Goal: Find specific page/section: Find specific page/section

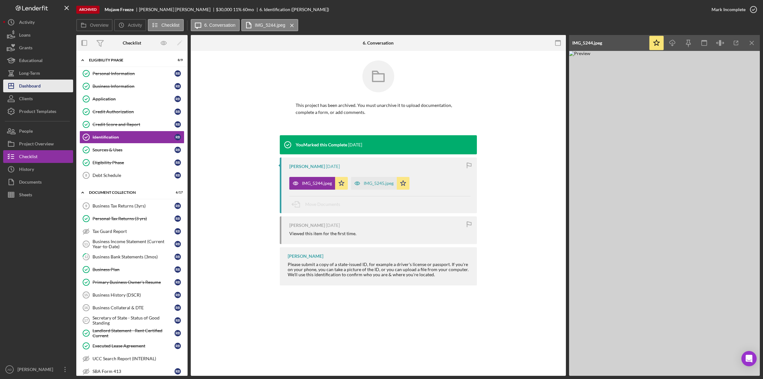
click at [32, 87] on div "Dashboard" at bounding box center [30, 87] width 22 height 14
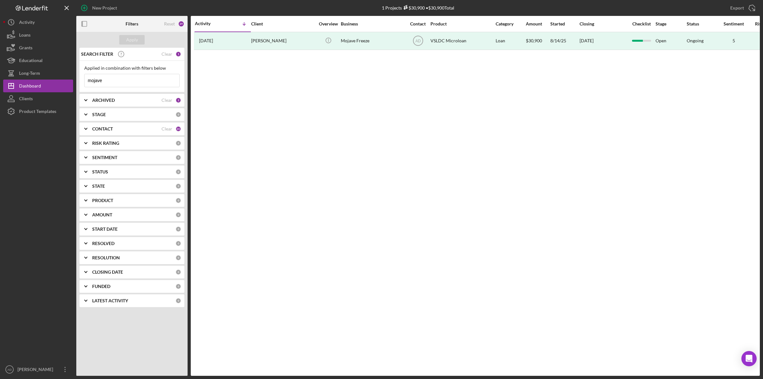
drag, startPoint x: 118, startPoint y: 83, endPoint x: 80, endPoint y: 78, distance: 38.8
click at [80, 78] on div "Applied in combination with filters below mojave Icon/Menu Close" at bounding box center [132, 76] width 105 height 31
click at [129, 39] on div "Apply" at bounding box center [132, 40] width 12 height 10
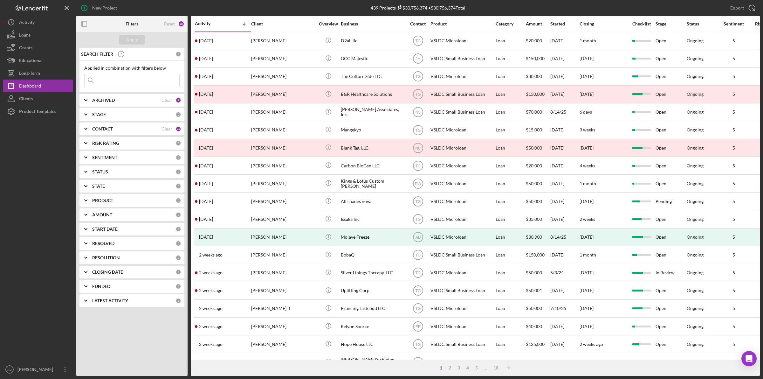
click at [89, 102] on icon "Icon/Expander" at bounding box center [86, 100] width 16 height 16
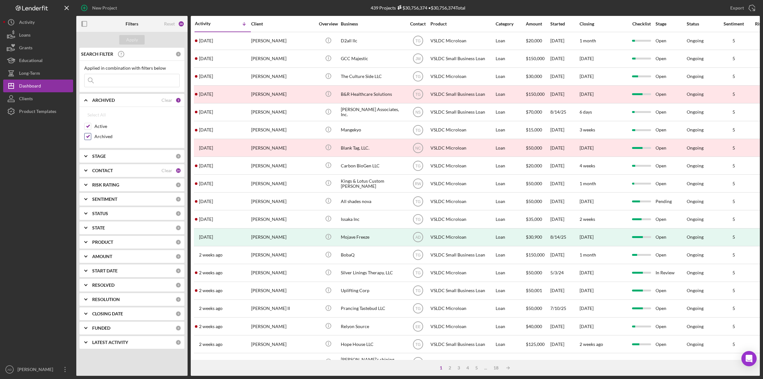
click at [88, 137] on input "Archived" at bounding box center [88, 136] width 6 height 6
checkbox input "false"
click at [133, 39] on div "Apply" at bounding box center [132, 40] width 12 height 10
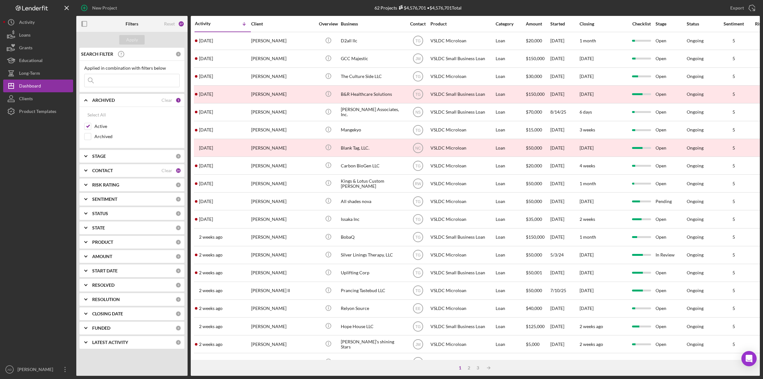
click at [207, 21] on div "Activity" at bounding box center [209, 23] width 28 height 5
click at [208, 24] on div "Activity" at bounding box center [223, 23] width 56 height 5
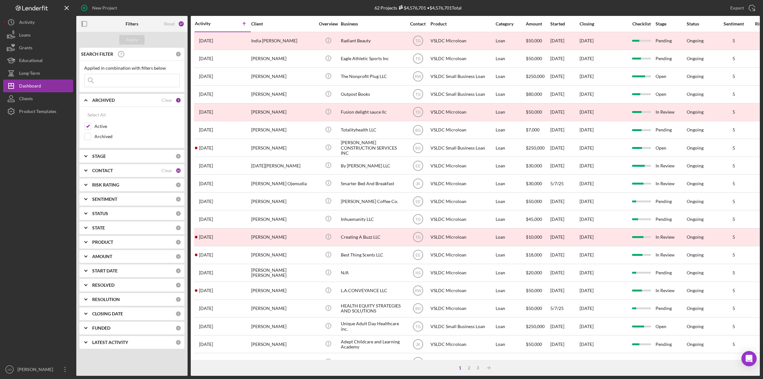
click at [208, 24] on div "Activity" at bounding box center [209, 23] width 28 height 5
